Goal: Information Seeking & Learning: Compare options

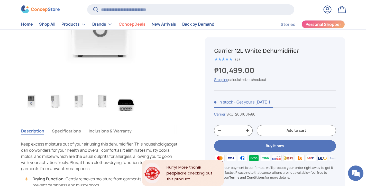
scroll to position [296, 0]
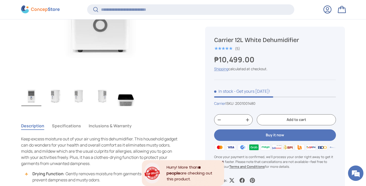
click at [57, 101] on img "Gallery Viewer" at bounding box center [55, 96] width 20 height 21
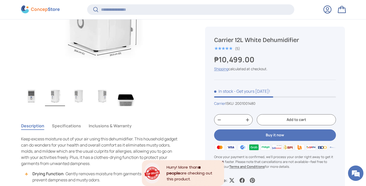
click at [77, 99] on img "Gallery Viewer" at bounding box center [79, 96] width 20 height 21
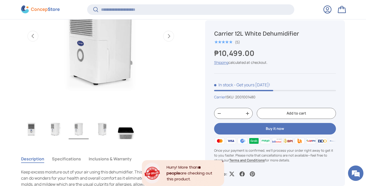
scroll to position [267, 0]
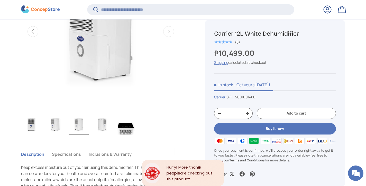
click at [104, 129] on img "Gallery Viewer" at bounding box center [102, 124] width 20 height 21
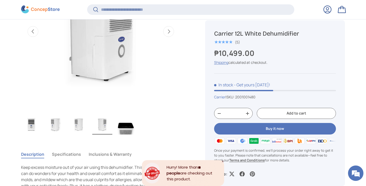
click at [120, 132] on img "Gallery Viewer" at bounding box center [126, 124] width 20 height 21
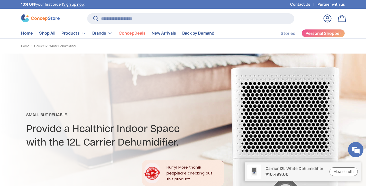
scroll to position [0, 0]
click at [179, 18] on input "Search" at bounding box center [190, 18] width 207 height 11
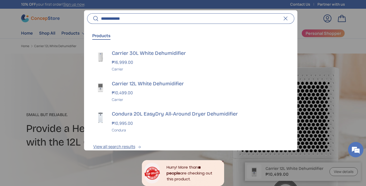
type input "**********"
click at [92, 19] on button "Search" at bounding box center [93, 19] width 12 height 12
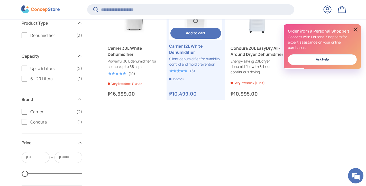
scroll to position [111, 0]
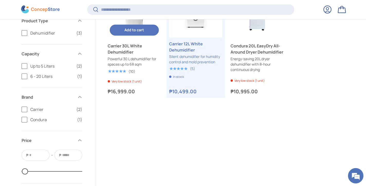
click at [138, 48] on link "Carrier 30L White Dehumidifier" at bounding box center [134, 49] width 53 height 12
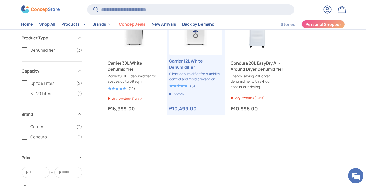
scroll to position [104, 0]
click at [184, 66] on link "Carrier 12L White Dehumidifier" at bounding box center [195, 64] width 53 height 12
click at [252, 73] on link "Condura 20L EasyDry All-Around Dryer Dehumidifier" at bounding box center [256, 66] width 53 height 12
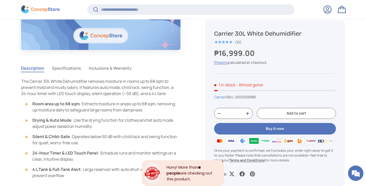
scroll to position [493, 0]
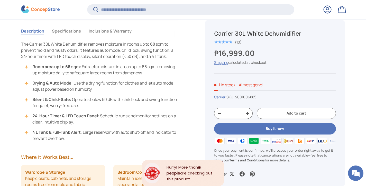
click at [74, 31] on button "Specifications" at bounding box center [66, 31] width 29 height 12
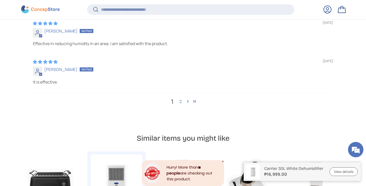
scroll to position [1808, 0]
click at [180, 98] on link "2" at bounding box center [180, 101] width 8 height 6
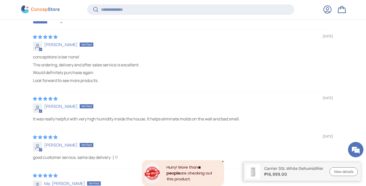
scroll to position [1643, 0]
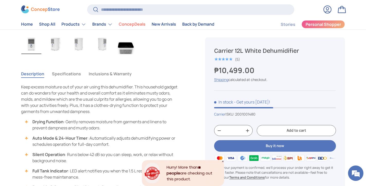
scroll to position [332, 0]
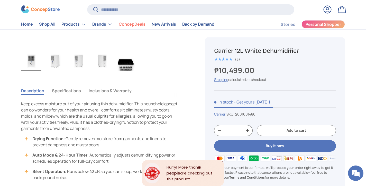
click at [77, 88] on button "Specifications" at bounding box center [66, 91] width 29 height 12
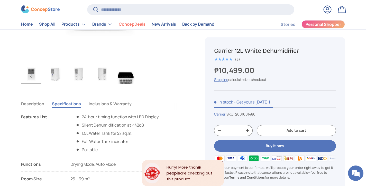
scroll to position [0, 0]
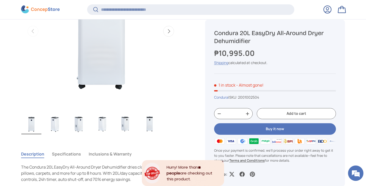
scroll to position [360, 0]
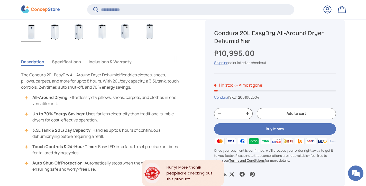
click at [65, 60] on button "Specifications" at bounding box center [66, 62] width 29 height 12
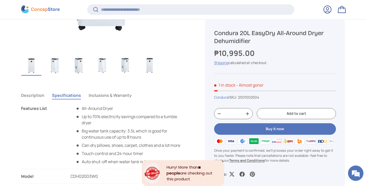
scroll to position [327, 0]
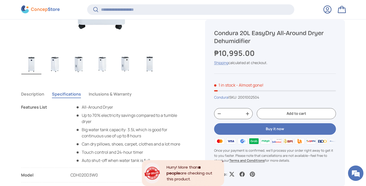
click at [125, 96] on button "Inclusions & Warranty" at bounding box center [110, 94] width 43 height 12
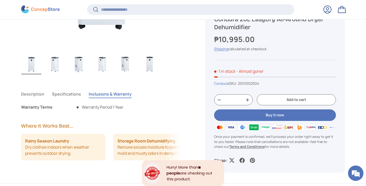
click at [70, 92] on button "Specifications" at bounding box center [66, 94] width 29 height 12
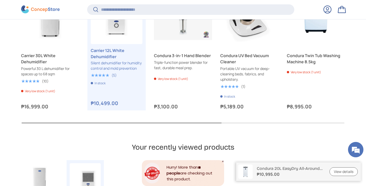
scroll to position [1486, 0]
